Goal: Information Seeking & Learning: Learn about a topic

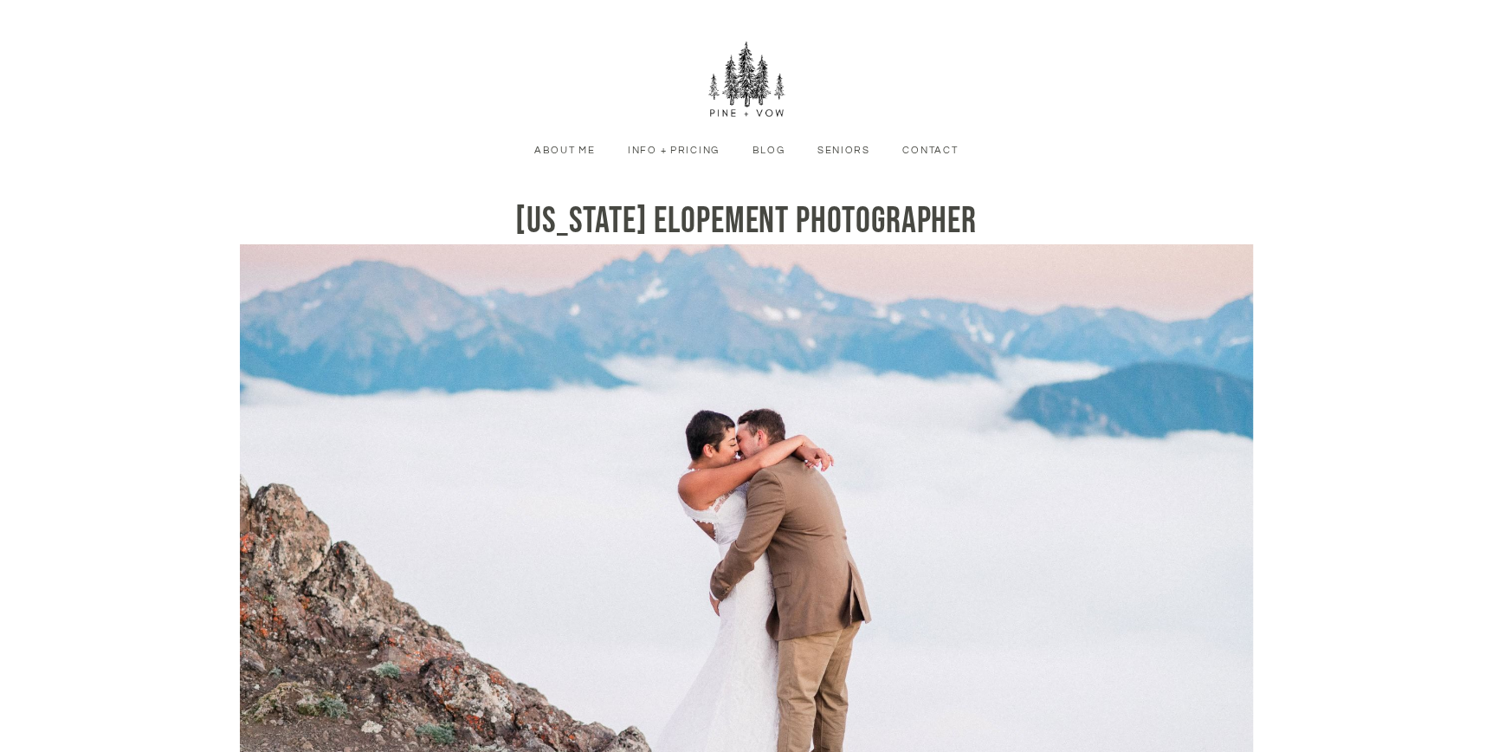
click at [694, 151] on link "Info + Pricing" at bounding box center [673, 151] width 115 height 16
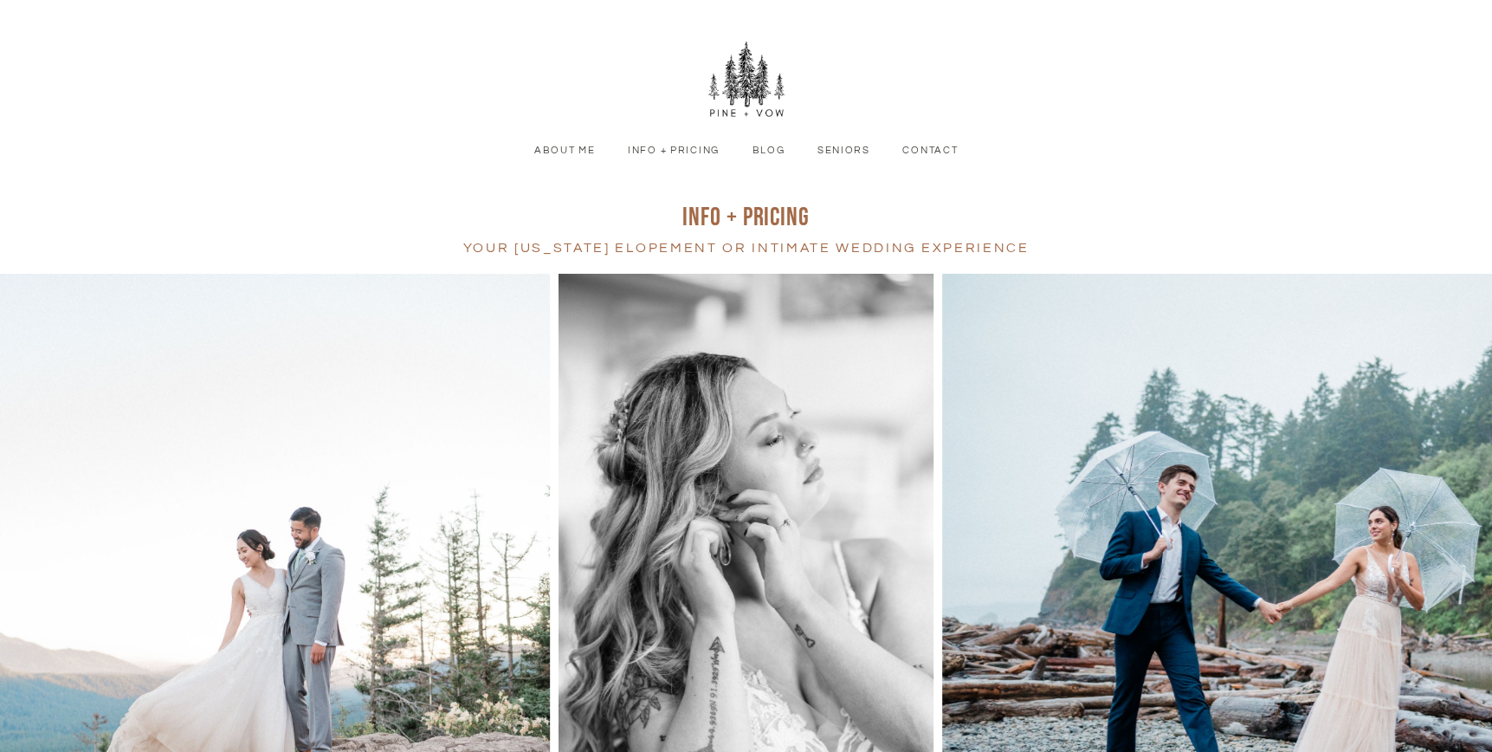
click at [838, 147] on link "Seniors" at bounding box center [843, 151] width 77 height 16
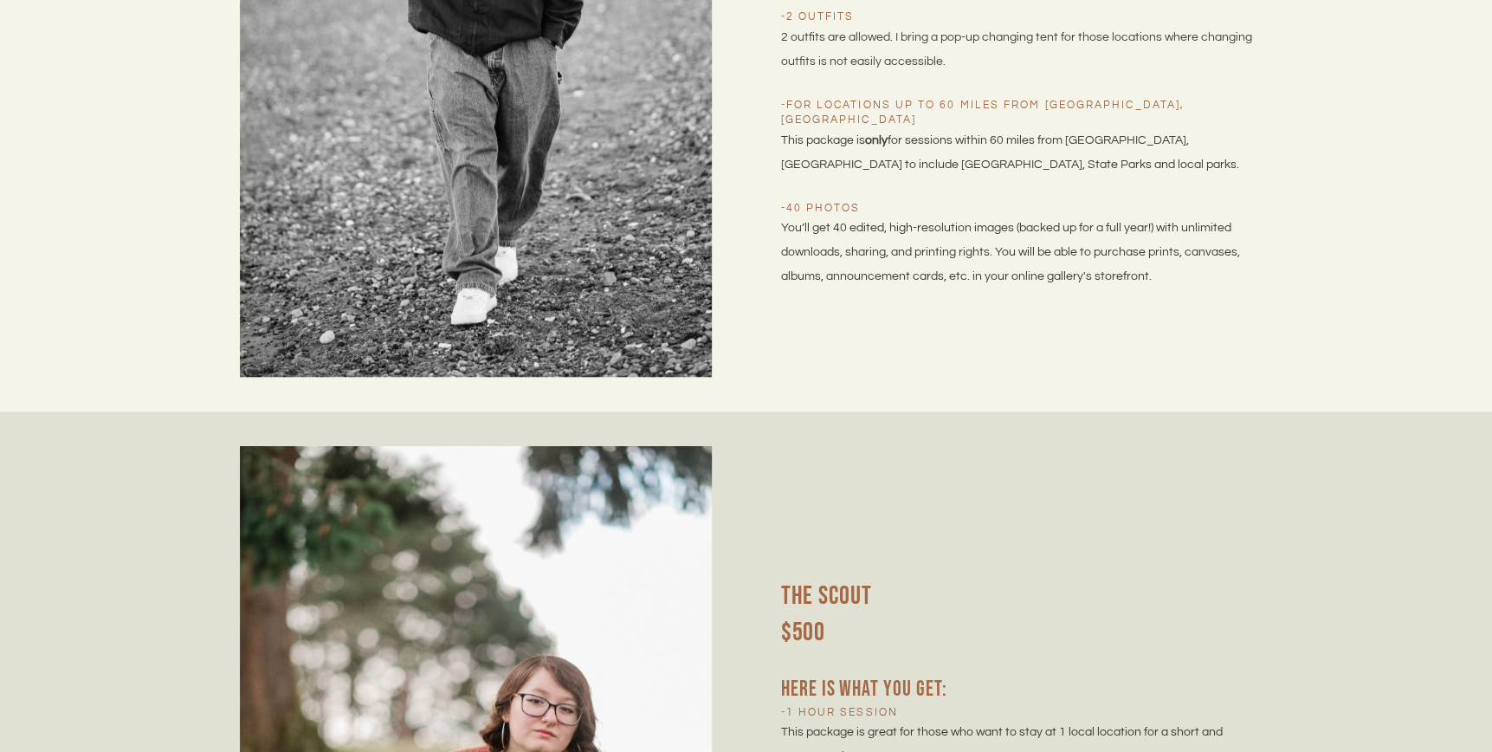
scroll to position [6062, 0]
